Goal: Task Accomplishment & Management: Complete application form

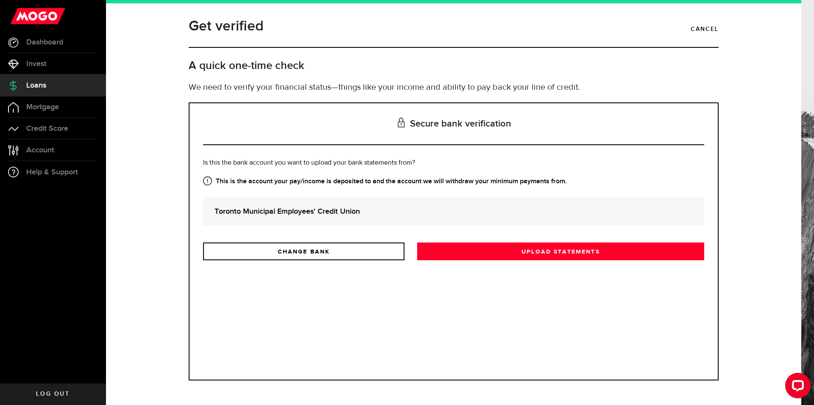
click at [252, 216] on strong "Toronto Municipal Employees' Credit Union" at bounding box center [453, 211] width 478 height 11
click at [258, 207] on strong "Toronto Municipal Employees' Credit Union" at bounding box center [453, 211] width 478 height 11
click at [379, 116] on h3 "Secure bank verification" at bounding box center [453, 124] width 501 height 42
click at [460, 120] on h3 "Secure bank verification" at bounding box center [453, 124] width 501 height 42
click at [447, 131] on h3 "Secure bank verification" at bounding box center [453, 124] width 501 height 42
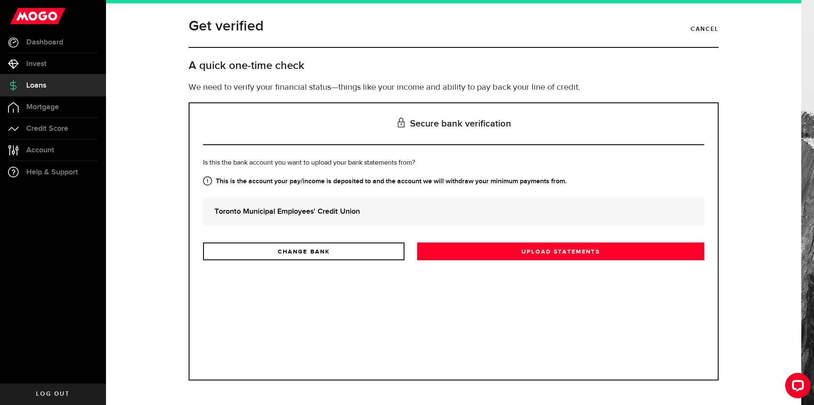
drag, startPoint x: 239, startPoint y: 181, endPoint x: 235, endPoint y: 183, distance: 4.4
click at [239, 181] on strong "This is the account your pay/income is deposited to and the account we will wit…" at bounding box center [453, 182] width 501 height 10
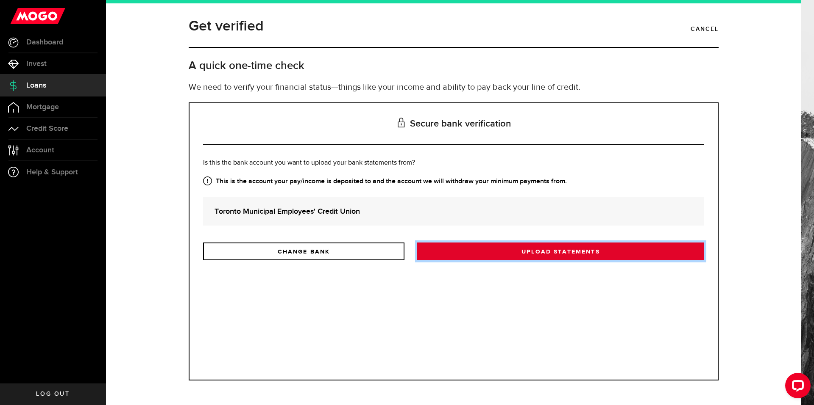
click at [500, 250] on link "Upload statements" at bounding box center [560, 252] width 287 height 18
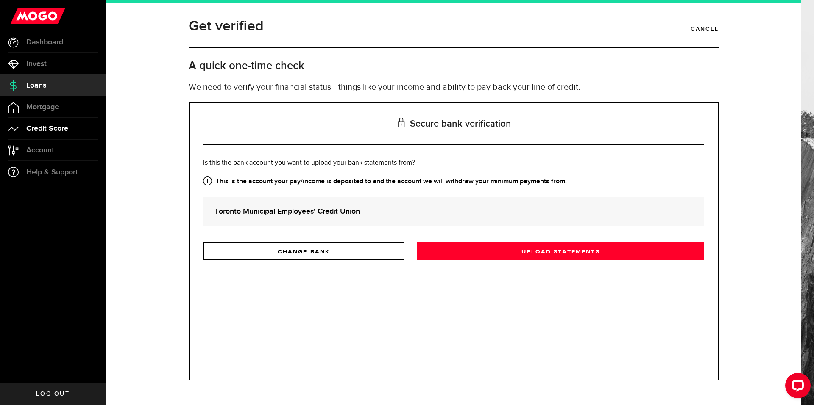
click at [67, 136] on link "Credit Score" at bounding box center [53, 128] width 106 height 21
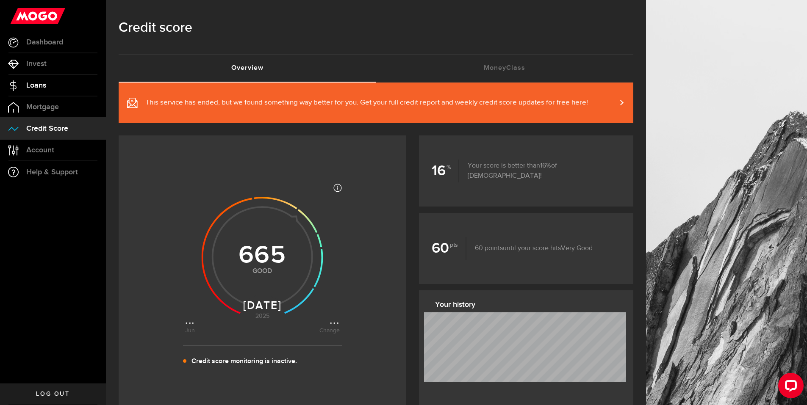
click at [65, 95] on link "Loans" at bounding box center [53, 85] width 106 height 21
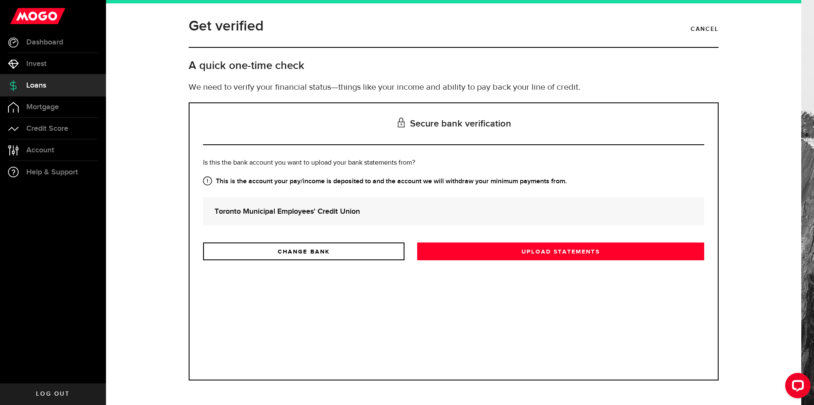
click at [449, 128] on h3 "Secure bank verification" at bounding box center [453, 124] width 501 height 42
click at [386, 123] on h3 "Secure bank verification" at bounding box center [453, 124] width 501 height 42
click at [425, 118] on h3 "Secure bank verification" at bounding box center [453, 124] width 501 height 42
click at [72, 109] on link "Mortgage" at bounding box center [53, 107] width 106 height 21
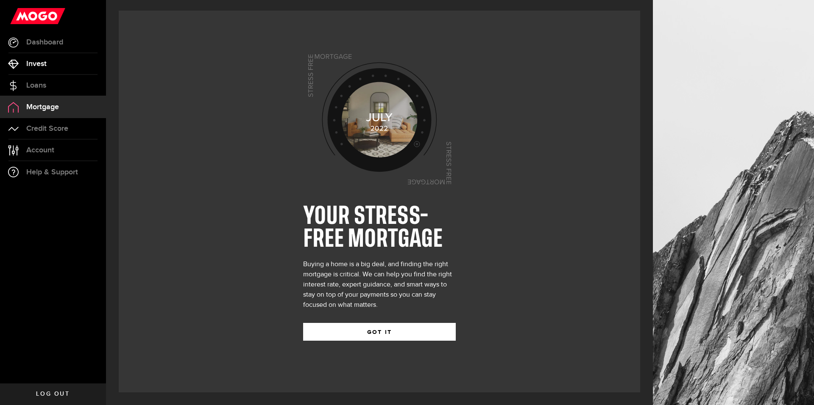
click at [56, 58] on link "Invest" at bounding box center [53, 63] width 106 height 21
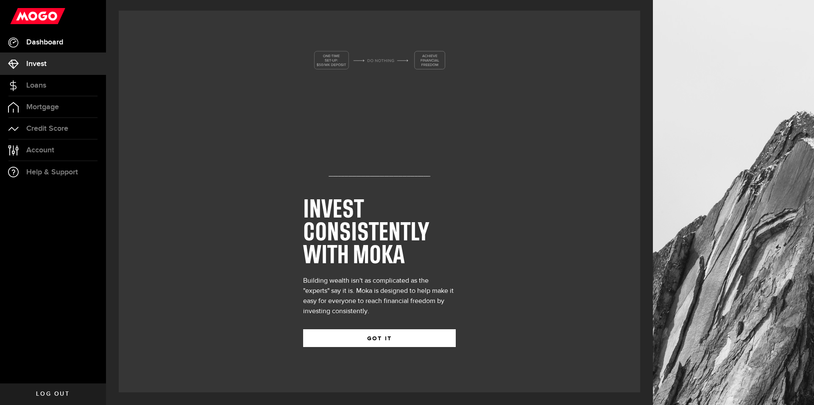
click at [72, 36] on link "Dashboard" at bounding box center [53, 42] width 106 height 21
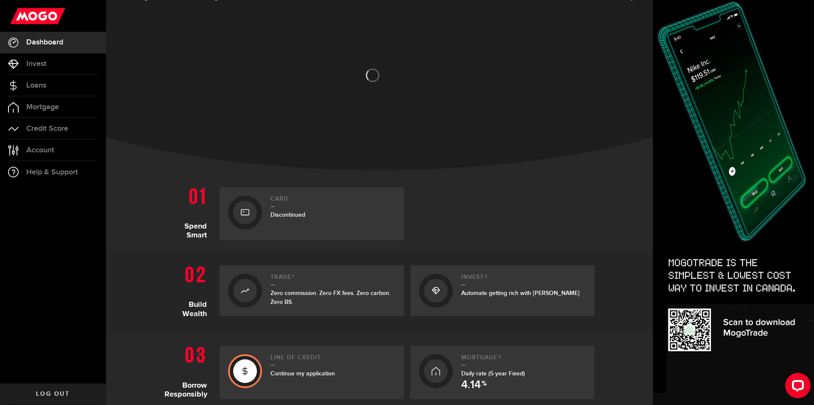
scroll to position [85, 0]
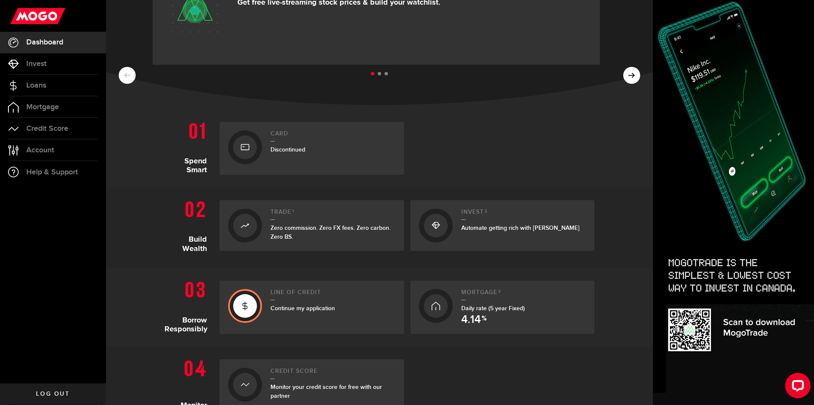
click at [325, 308] on span "Continue my application" at bounding box center [302, 308] width 64 height 7
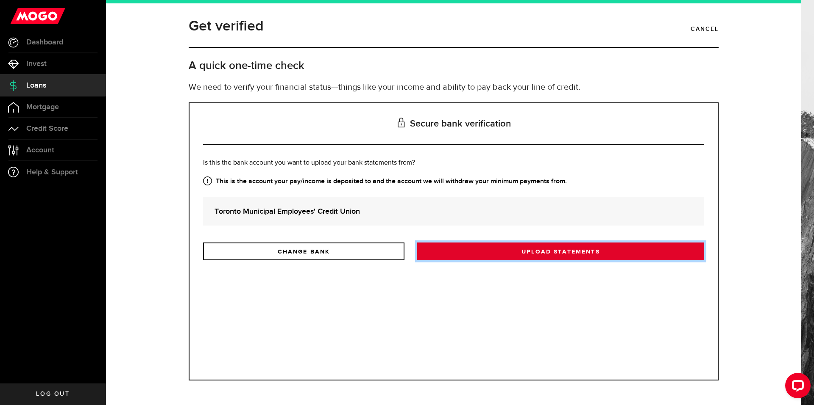
click at [509, 245] on link "Upload statements" at bounding box center [560, 252] width 287 height 18
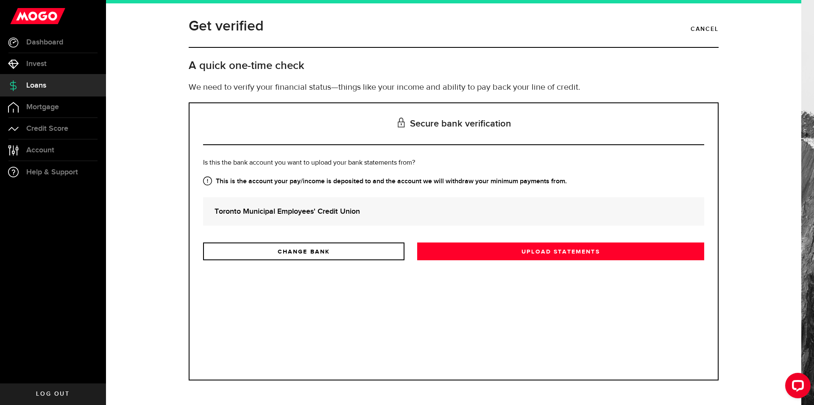
click at [566, 272] on div "Is this the bank account you want us to get your bank statements from? We requi…" at bounding box center [453, 262] width 501 height 209
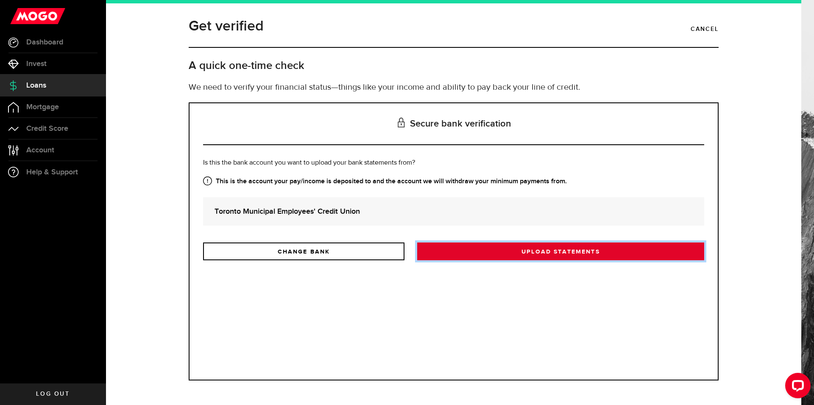
click at [558, 254] on link "Upload statements" at bounding box center [560, 252] width 287 height 18
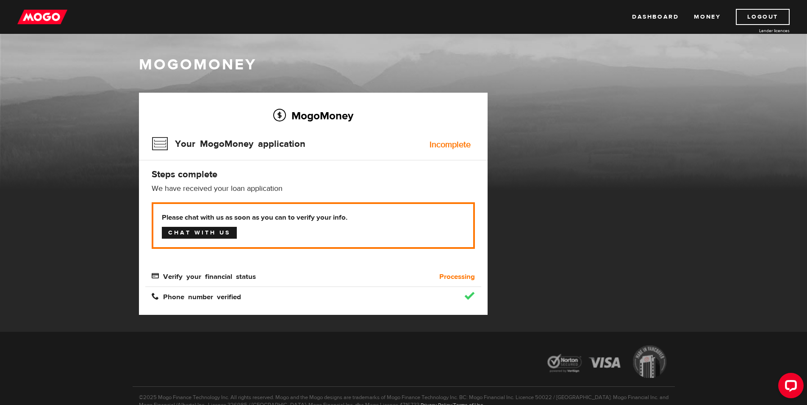
click at [203, 231] on link "Chat with us" at bounding box center [199, 233] width 75 height 12
